Goal: Understand process/instructions: Learn how to perform a task or action

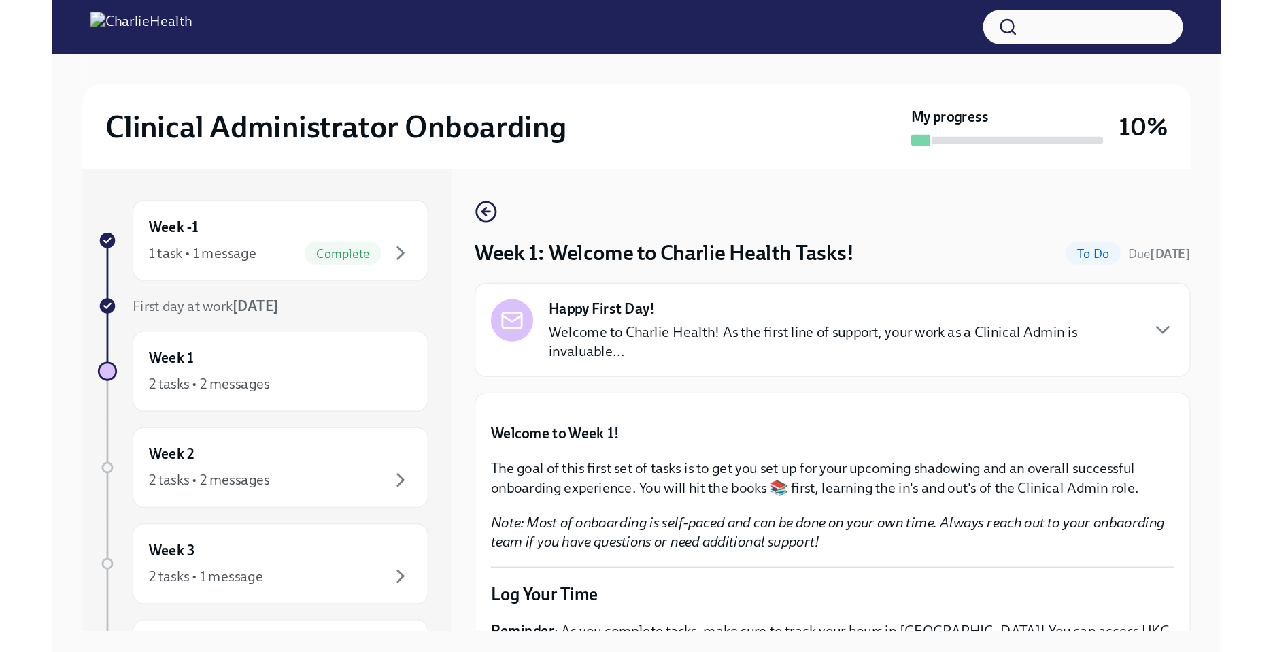
scroll to position [1513, 0]
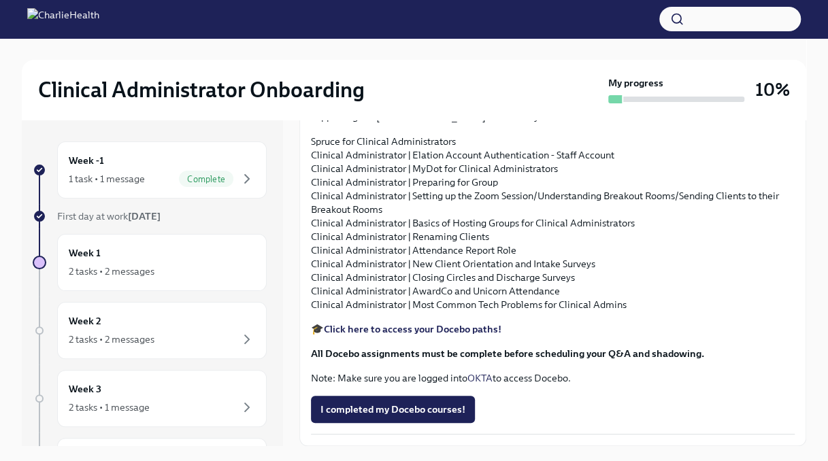
click at [394, 335] on strong "Click here to access your Docebo paths!" at bounding box center [413, 329] width 178 height 12
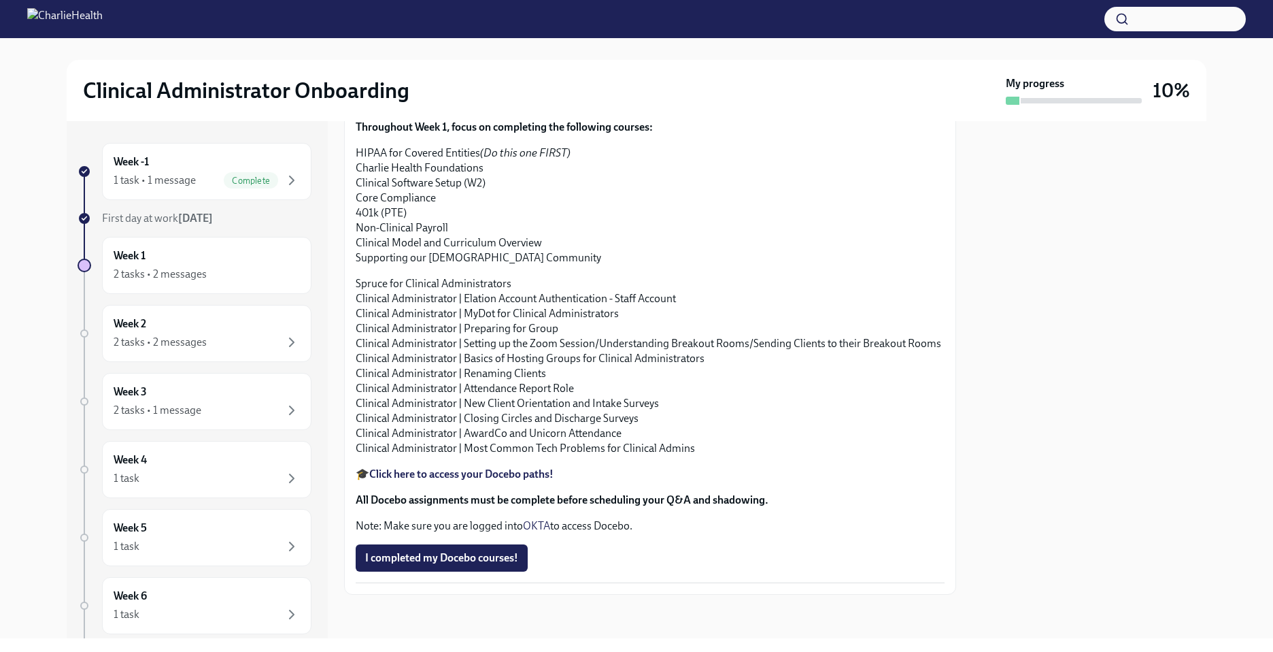
scroll to position [1468, 0]
